Goal: Task Accomplishment & Management: Manage account settings

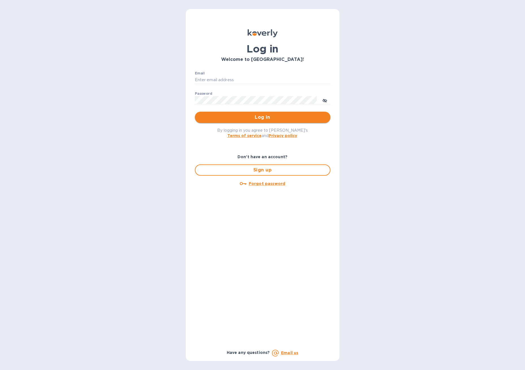
type input "hello@wargamesatlantic.com"
click at [260, 119] on span "Log in" at bounding box center [262, 117] width 126 height 7
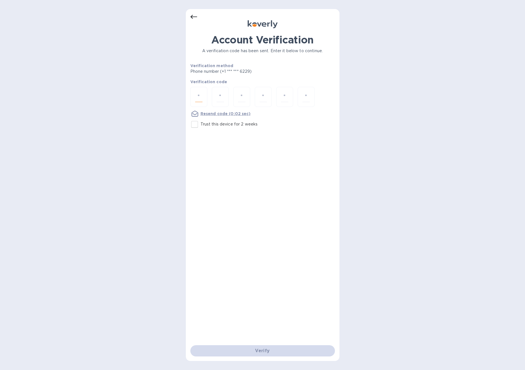
click at [202, 102] on div at bounding box center [198, 97] width 17 height 20
paste input "5"
type input "5"
type input "4"
type input "0"
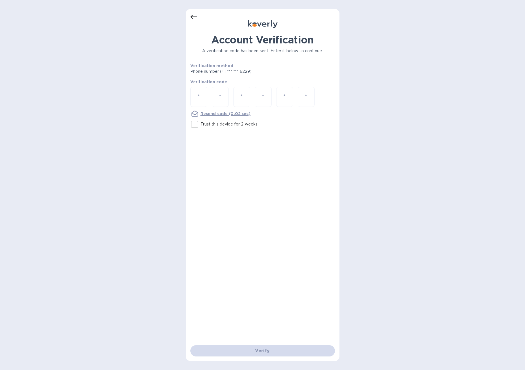
type input "7"
type input "0"
type input "1"
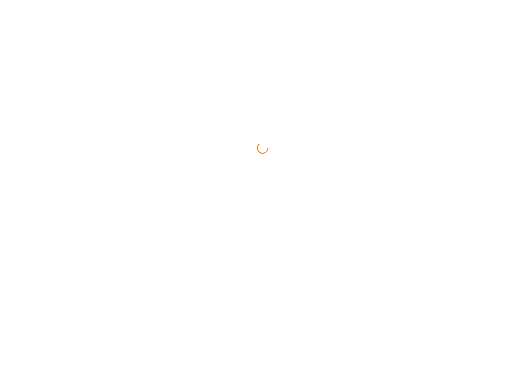
click at [196, 0] on html at bounding box center [262, 0] width 525 height 0
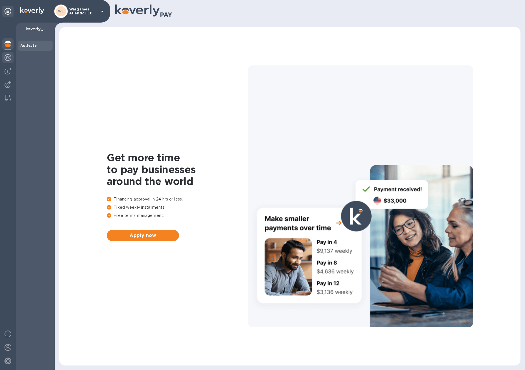
click at [10, 60] on img at bounding box center [8, 57] width 7 height 7
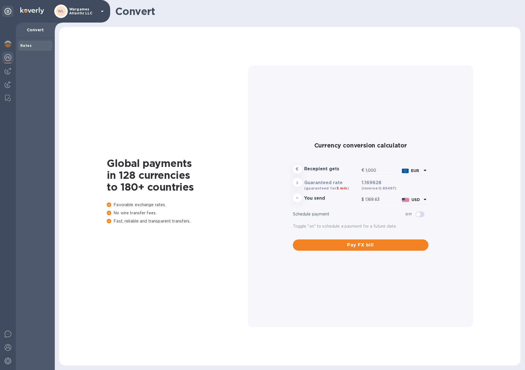
click at [6, 78] on div at bounding box center [8, 197] width 16 height 348
click at [6, 75] on div at bounding box center [7, 70] width 11 height 11
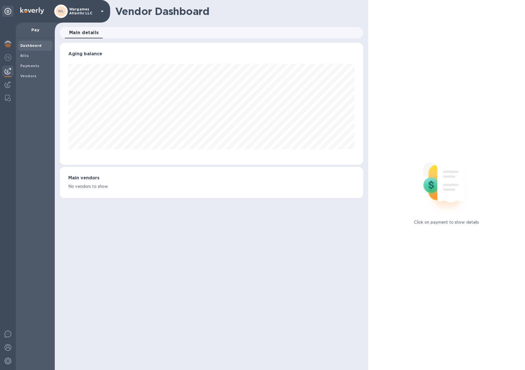
scroll to position [122, 303]
click at [23, 70] on div "Payments" at bounding box center [35, 66] width 34 height 10
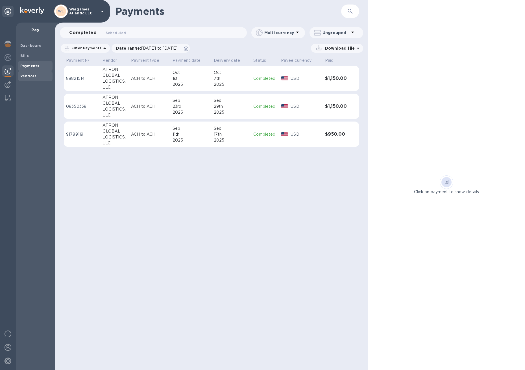
click at [25, 74] on b "Vendors" at bounding box center [28, 76] width 16 height 4
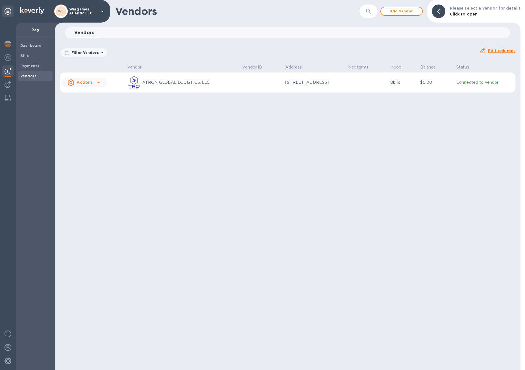
click at [93, 82] on div "Actions" at bounding box center [79, 82] width 27 height 9
click at [91, 105] on b "Add new bill" at bounding box center [91, 105] width 26 height 5
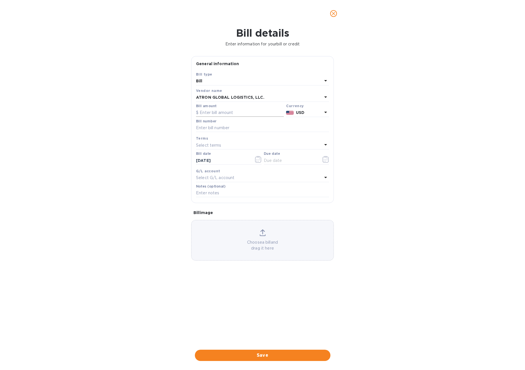
click at [209, 114] on input "text" at bounding box center [240, 113] width 88 height 8
type input "950"
click at [208, 128] on input "text" at bounding box center [262, 128] width 133 height 8
paste input "S00002834"
type input "S00002834"
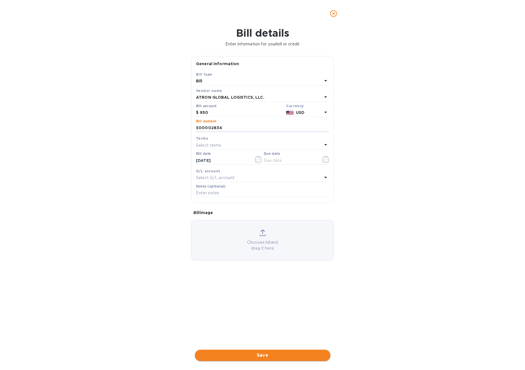
click at [278, 351] on button "Save" at bounding box center [262, 355] width 135 height 11
click at [330, 162] on button "button" at bounding box center [325, 160] width 13 height 14
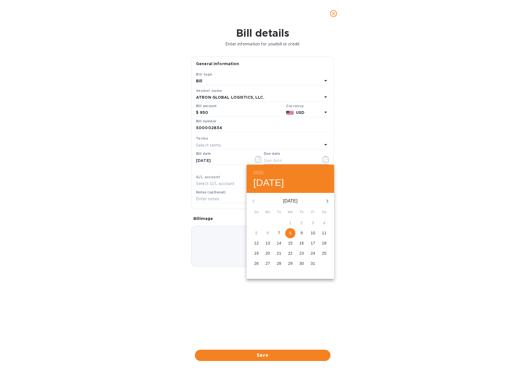
click at [274, 233] on span "7" at bounding box center [279, 233] width 10 height 6
type input "[DATE]"
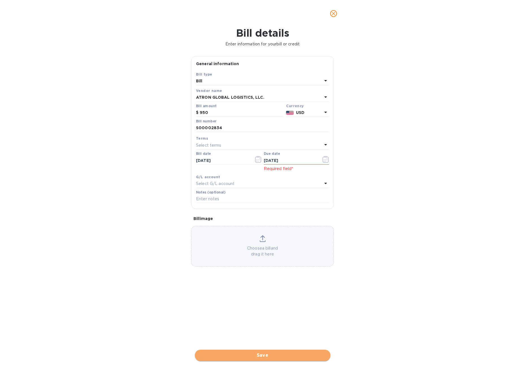
click at [282, 353] on span "Save" at bounding box center [262, 355] width 126 height 7
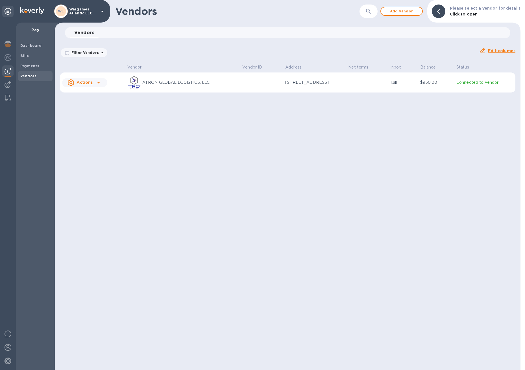
click at [86, 82] on u "Actions" at bounding box center [84, 82] width 16 height 5
click at [119, 61] on div at bounding box center [262, 185] width 525 height 370
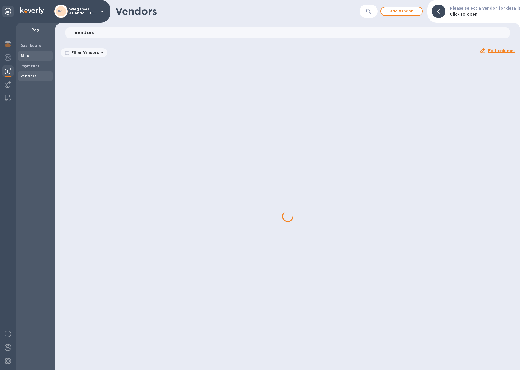
click at [26, 55] on b "Bills" at bounding box center [24, 56] width 8 height 4
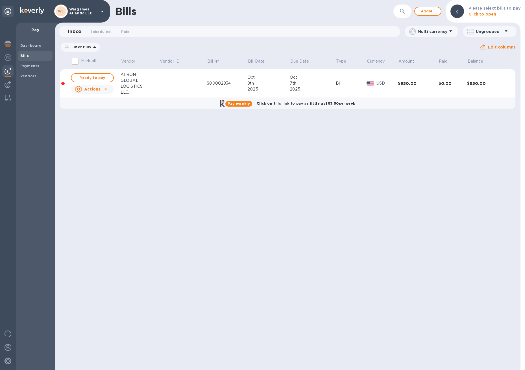
click at [93, 87] on u "Actions" at bounding box center [92, 89] width 16 height 5
click at [105, 82] on div at bounding box center [262, 185] width 525 height 370
click at [101, 81] on span "Ready to pay" at bounding box center [92, 78] width 33 height 7
click at [88, 77] on span "Ready to pay" at bounding box center [92, 78] width 33 height 7
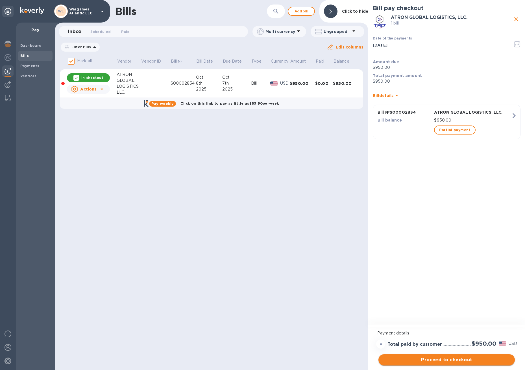
click at [460, 359] on span "Proceed to checkout" at bounding box center [446, 360] width 127 height 7
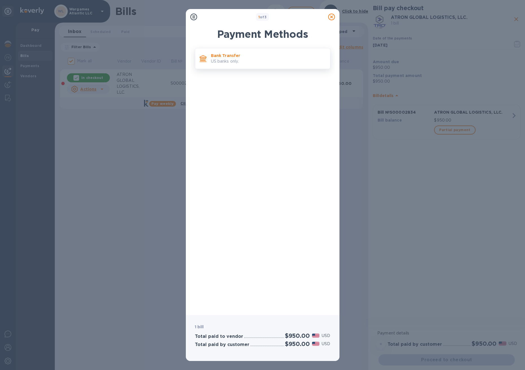
click at [275, 68] on div "Bank Transfer US banks only." at bounding box center [262, 58] width 135 height 21
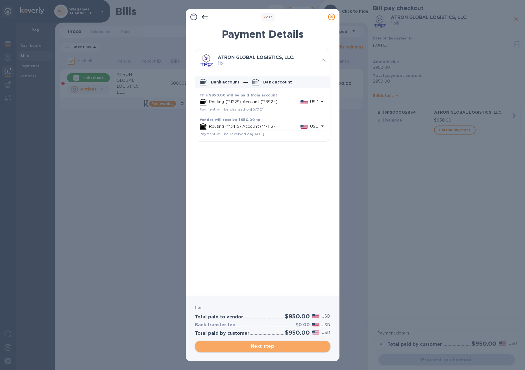
click at [283, 348] on span "Next step" at bounding box center [262, 346] width 126 height 7
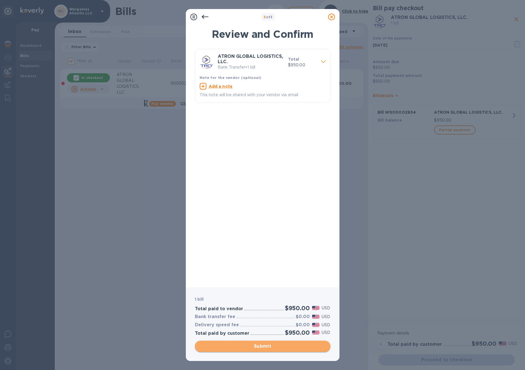
click at [283, 346] on span "Submit" at bounding box center [262, 346] width 126 height 7
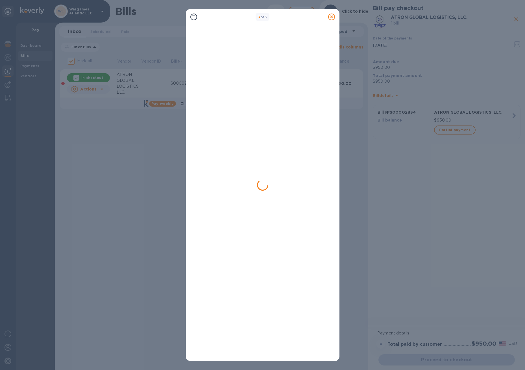
checkbox input "false"
